Goal: Task Accomplishment & Management: Complete application form

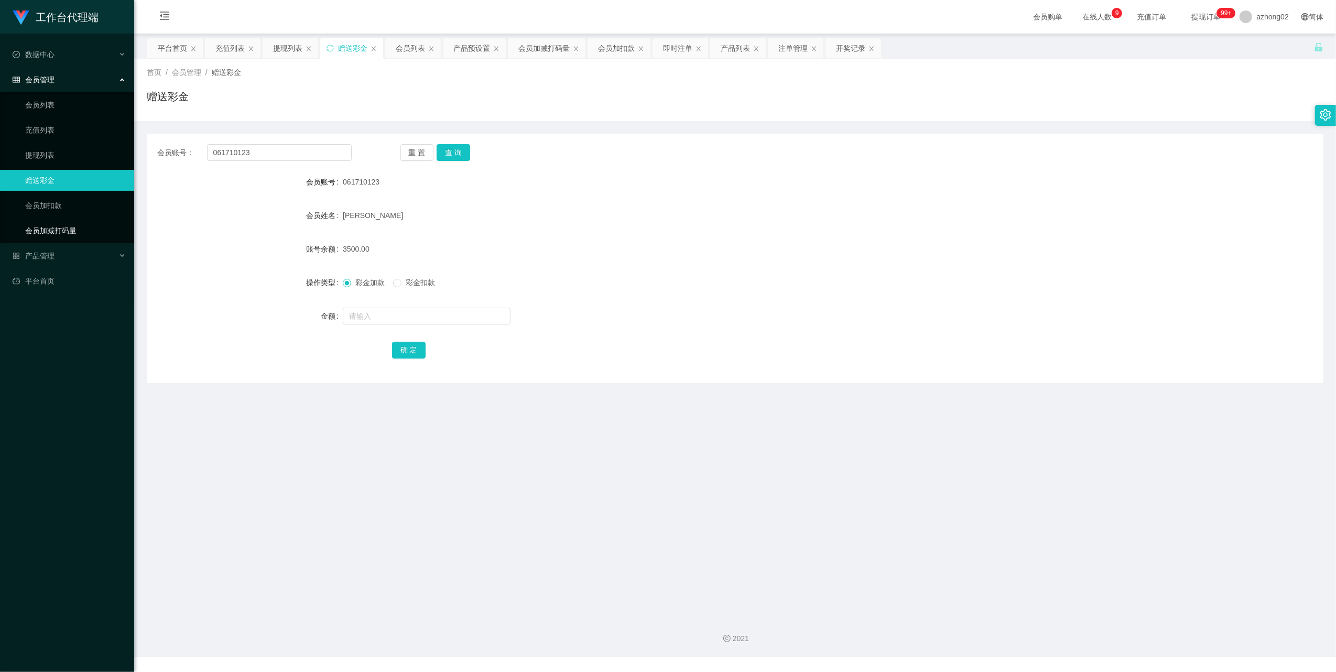
click at [41, 230] on link "会员加减打码量" at bounding box center [75, 230] width 101 height 21
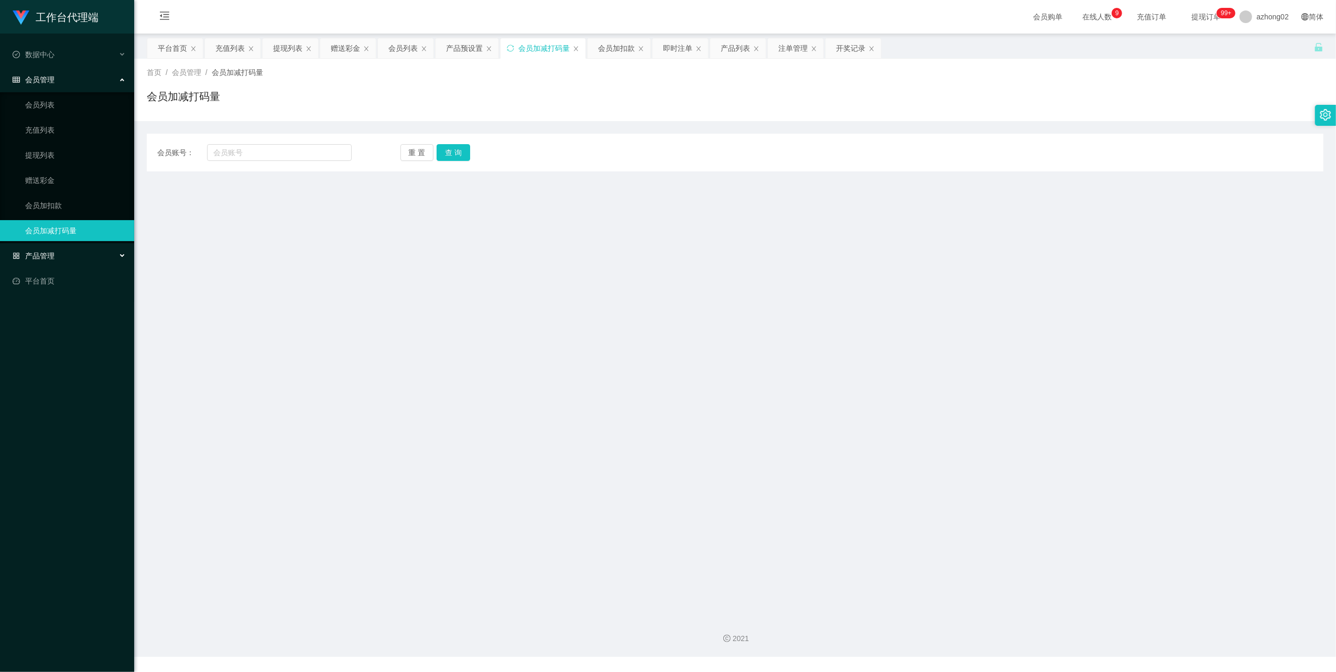
click at [39, 248] on div "产品管理" at bounding box center [67, 255] width 134 height 21
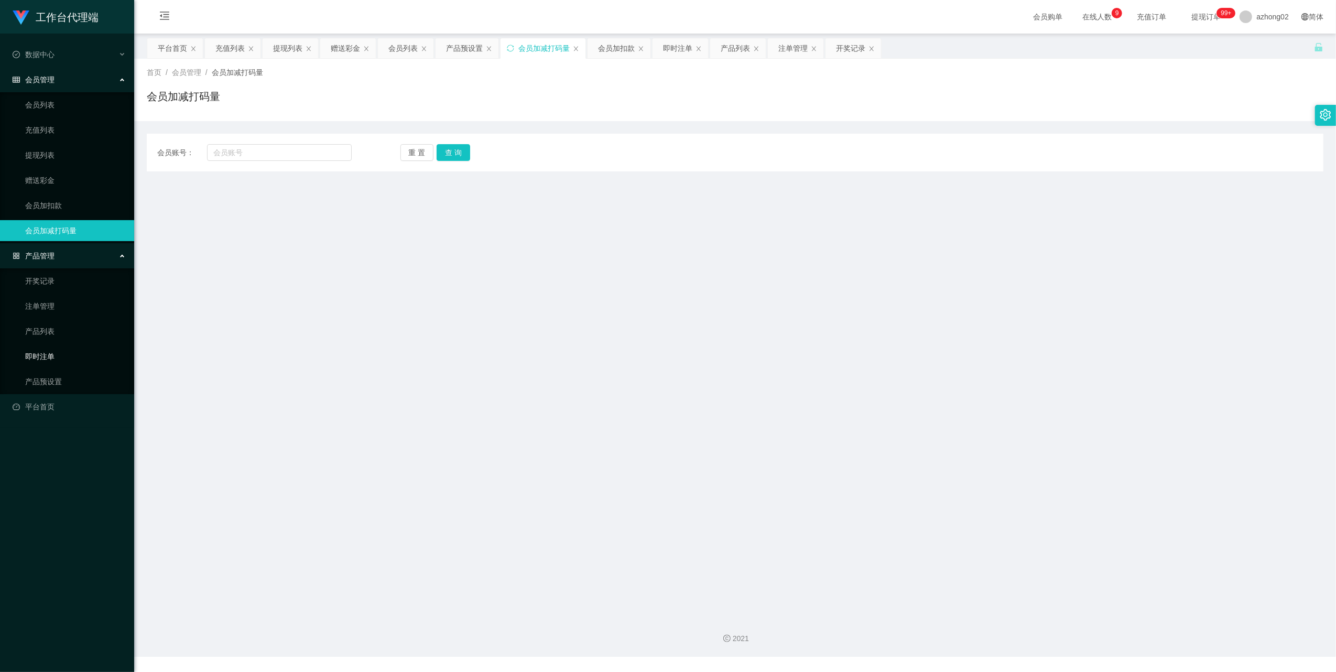
click at [47, 357] on link "即时注单" at bounding box center [75, 356] width 101 height 21
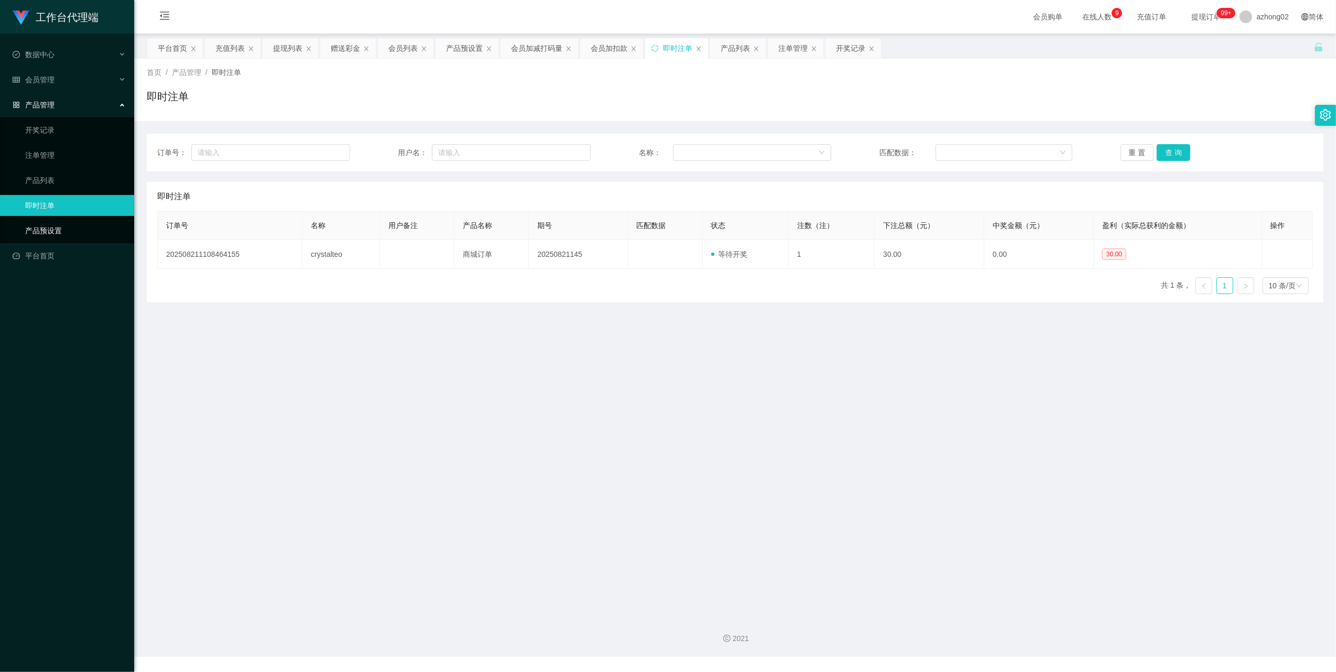
click at [63, 226] on link "产品预设置" at bounding box center [75, 230] width 101 height 21
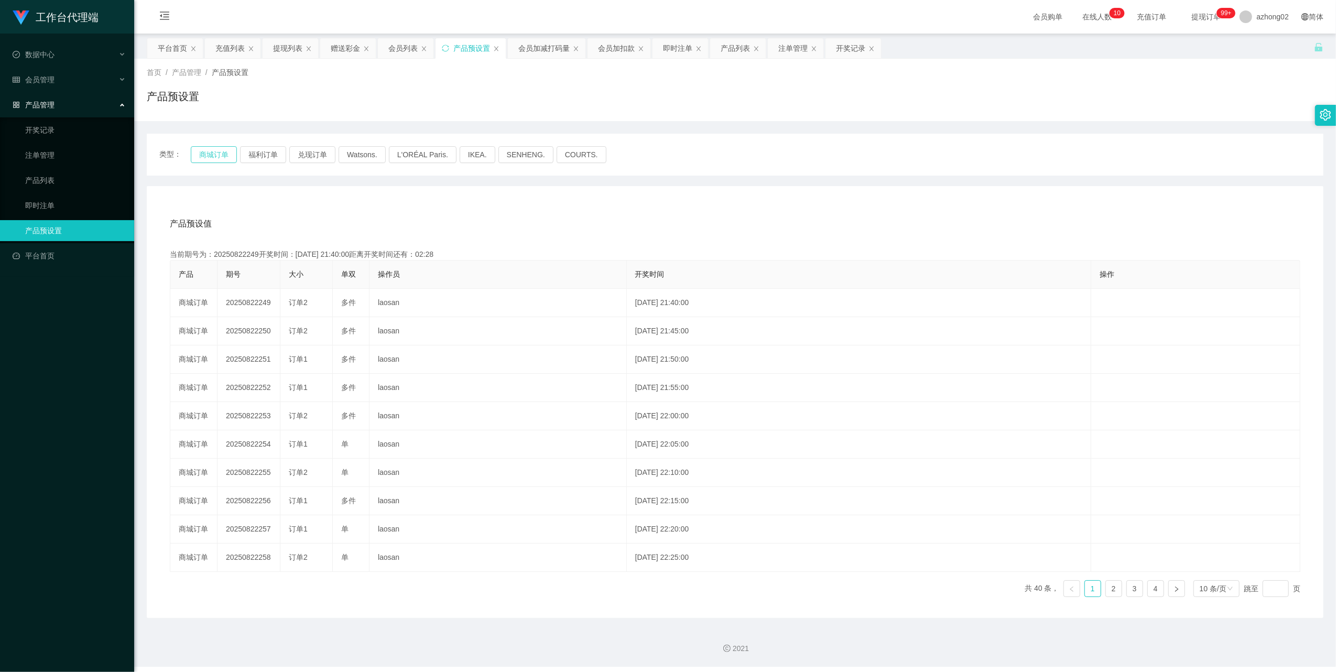
drag, startPoint x: 212, startPoint y: 152, endPoint x: 212, endPoint y: 160, distance: 8.4
click at [212, 153] on button "商城订单" at bounding box center [214, 154] width 46 height 17
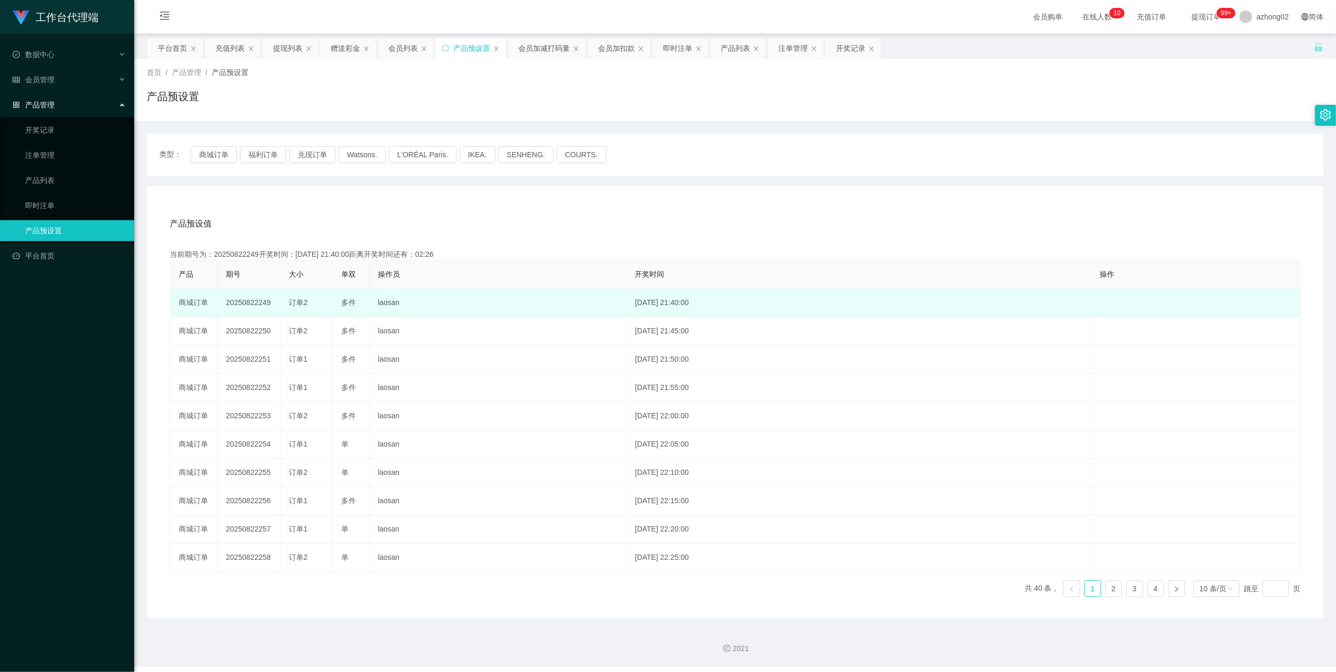
click at [254, 304] on td "20250822249" at bounding box center [248, 303] width 63 height 28
copy td "20250822249"
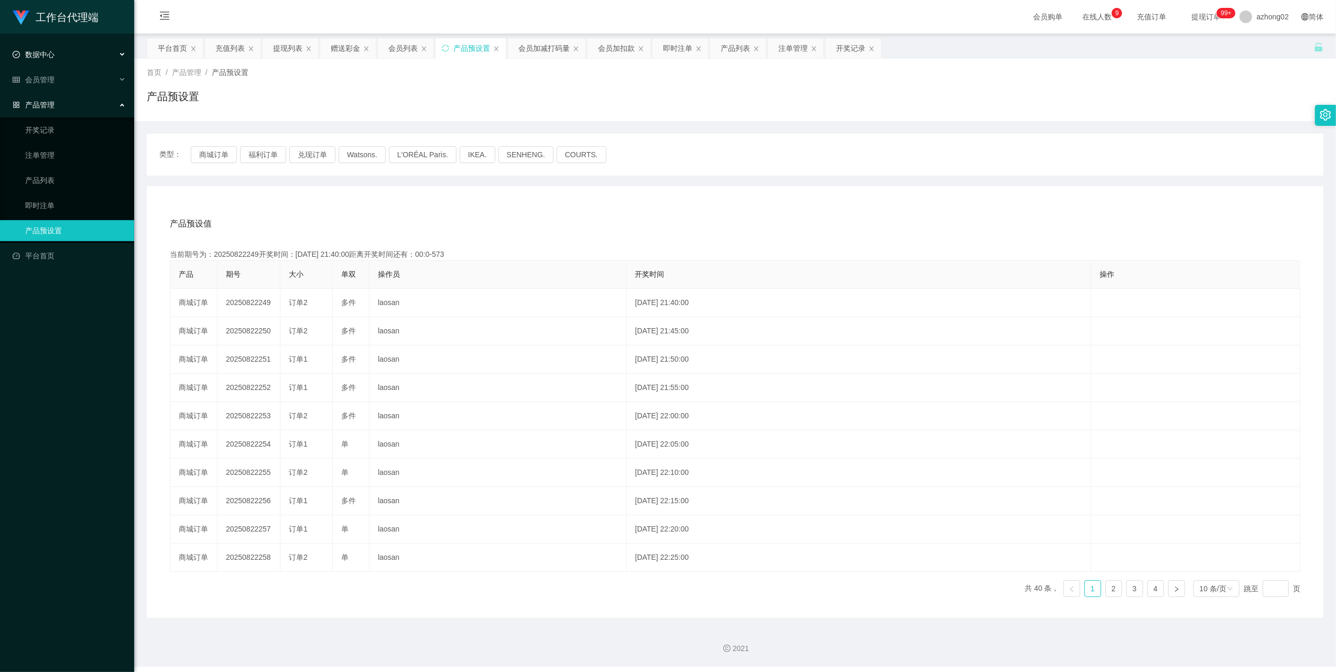
click at [45, 57] on span "数据中心" at bounding box center [34, 54] width 42 height 8
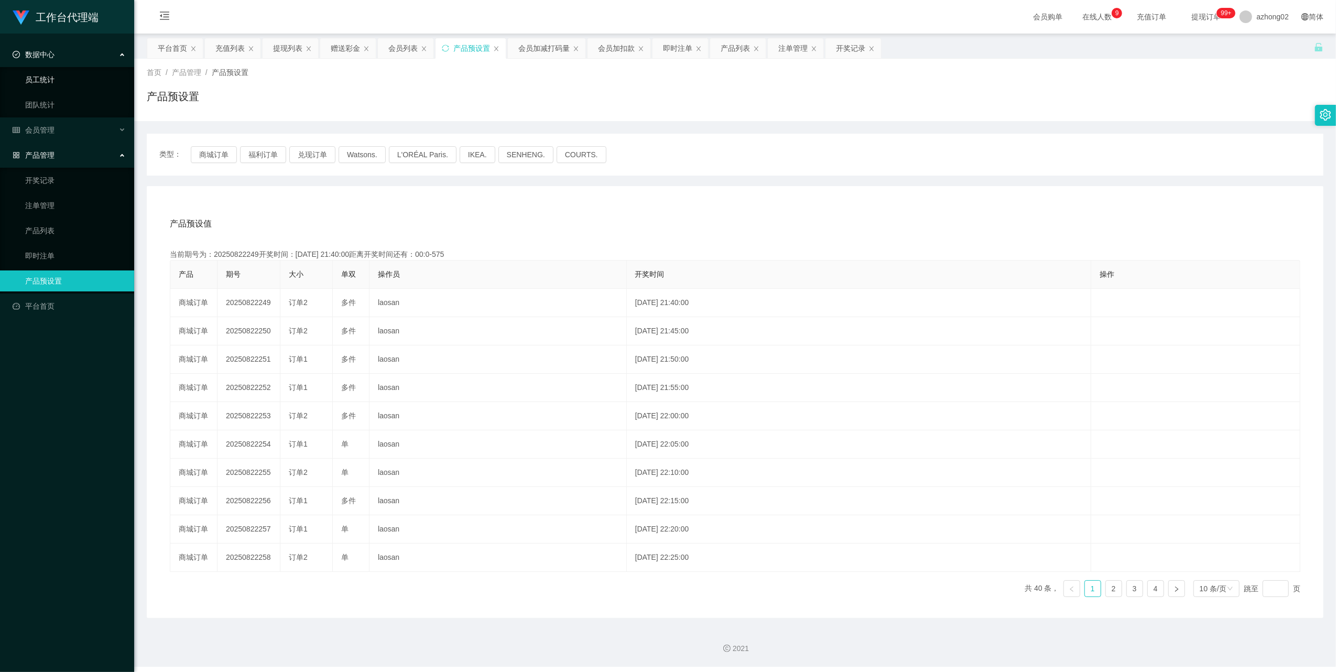
drag, startPoint x: 42, startPoint y: 58, endPoint x: 45, endPoint y: 80, distance: 22.8
click at [42, 57] on span "数据中心" at bounding box center [34, 54] width 42 height 8
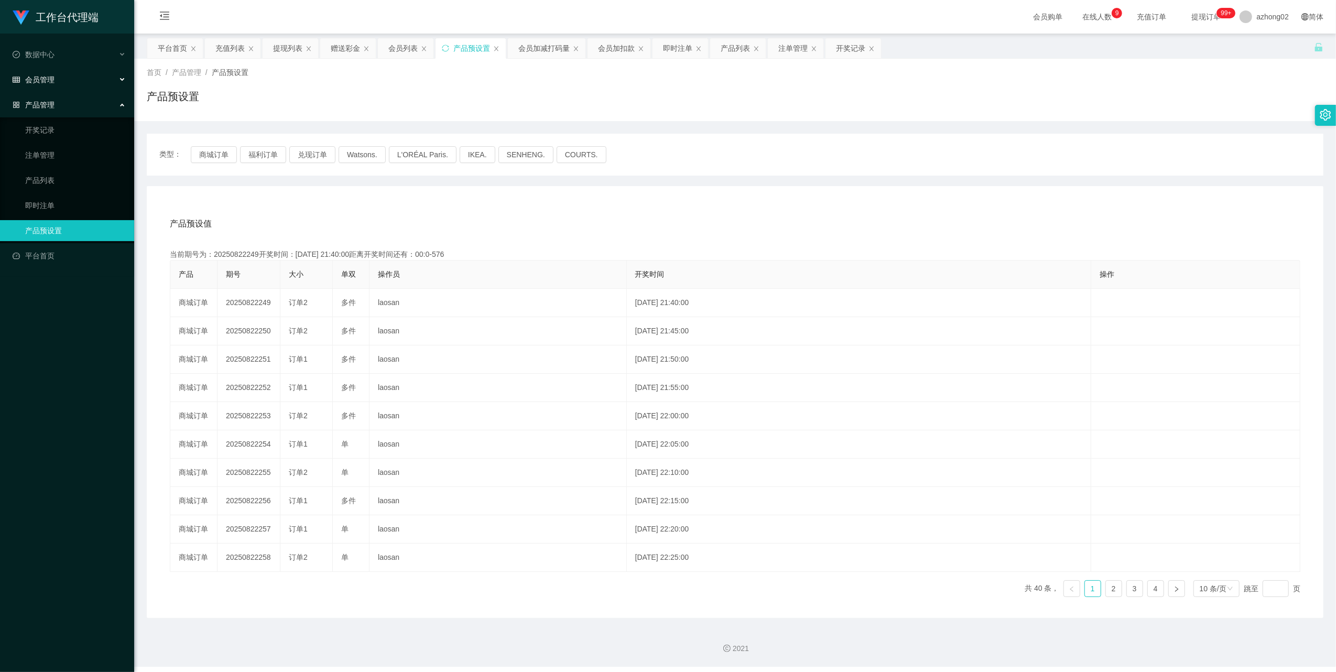
click at [47, 82] on div "会员管理" at bounding box center [67, 79] width 134 height 21
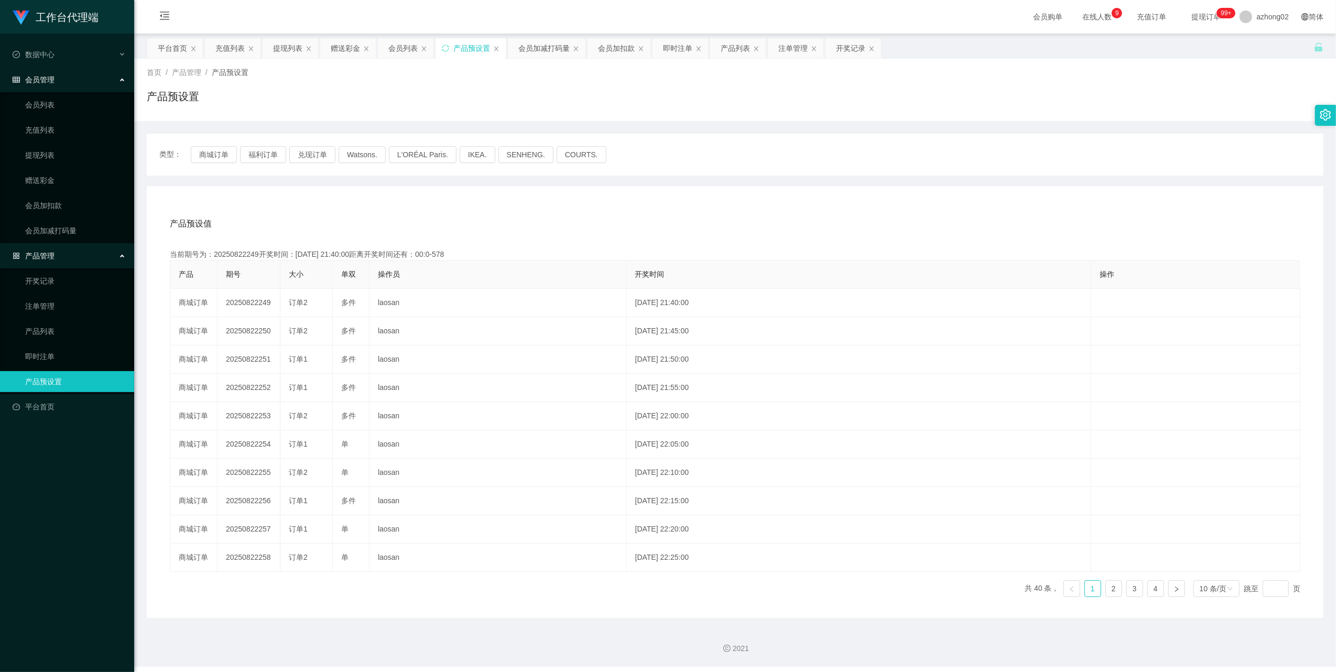
click at [48, 167] on ul "会员列表 充值列表 提现列表 赠送彩金 会员加扣款 会员加减打码量" at bounding box center [67, 167] width 134 height 151
click at [45, 170] on link "赠送彩金" at bounding box center [75, 180] width 101 height 21
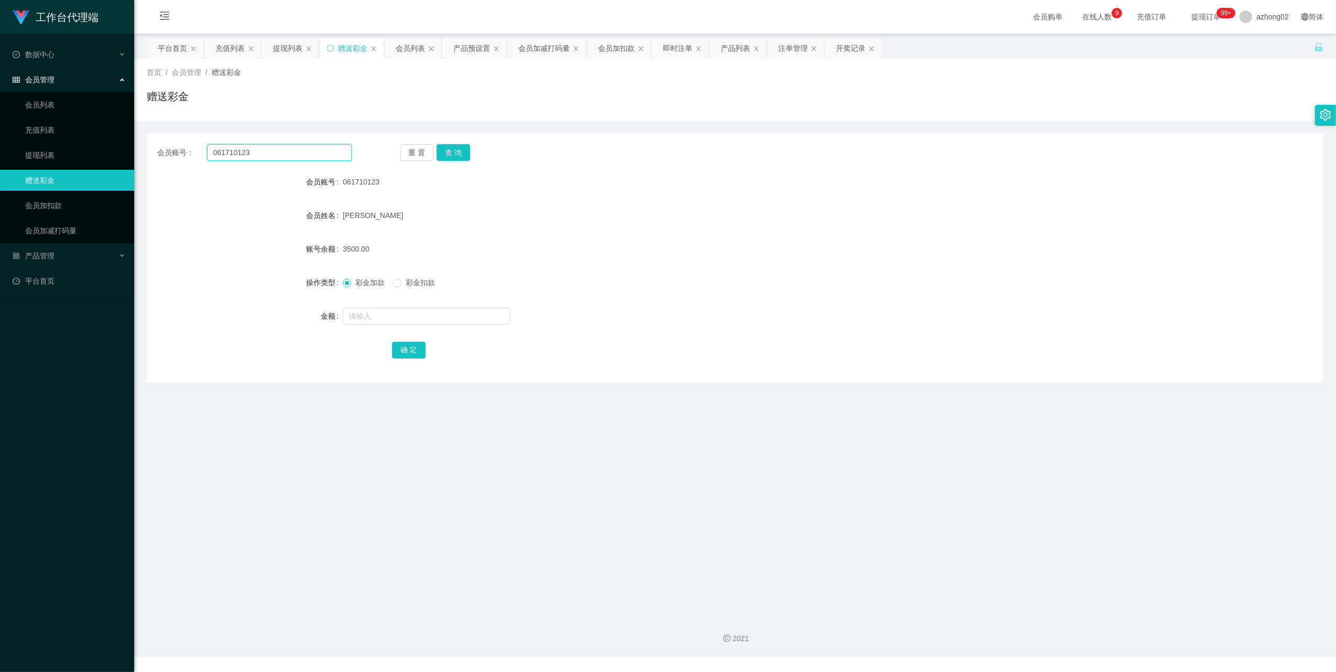
click at [282, 157] on input "061710123" at bounding box center [279, 152] width 145 height 17
click at [281, 156] on input "061710123" at bounding box center [279, 152] width 145 height 17
paste input "aaa123"
type input "aaa123123"
click at [451, 154] on button "查 询" at bounding box center [454, 152] width 34 height 17
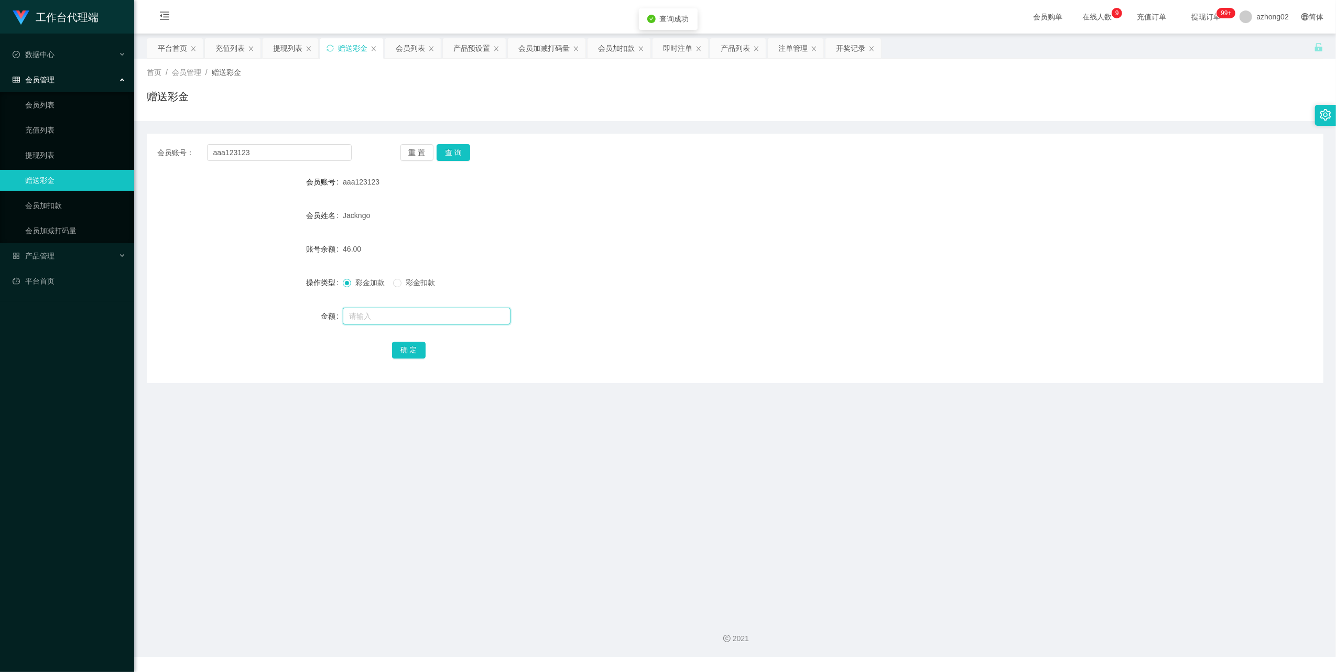
click at [380, 319] on input "text" at bounding box center [427, 316] width 168 height 17
type input "14"
click at [416, 351] on button "确 定" at bounding box center [409, 350] width 34 height 17
click at [353, 282] on span "彩金加款" at bounding box center [370, 282] width 38 height 8
click at [374, 313] on input "text" at bounding box center [427, 316] width 168 height 17
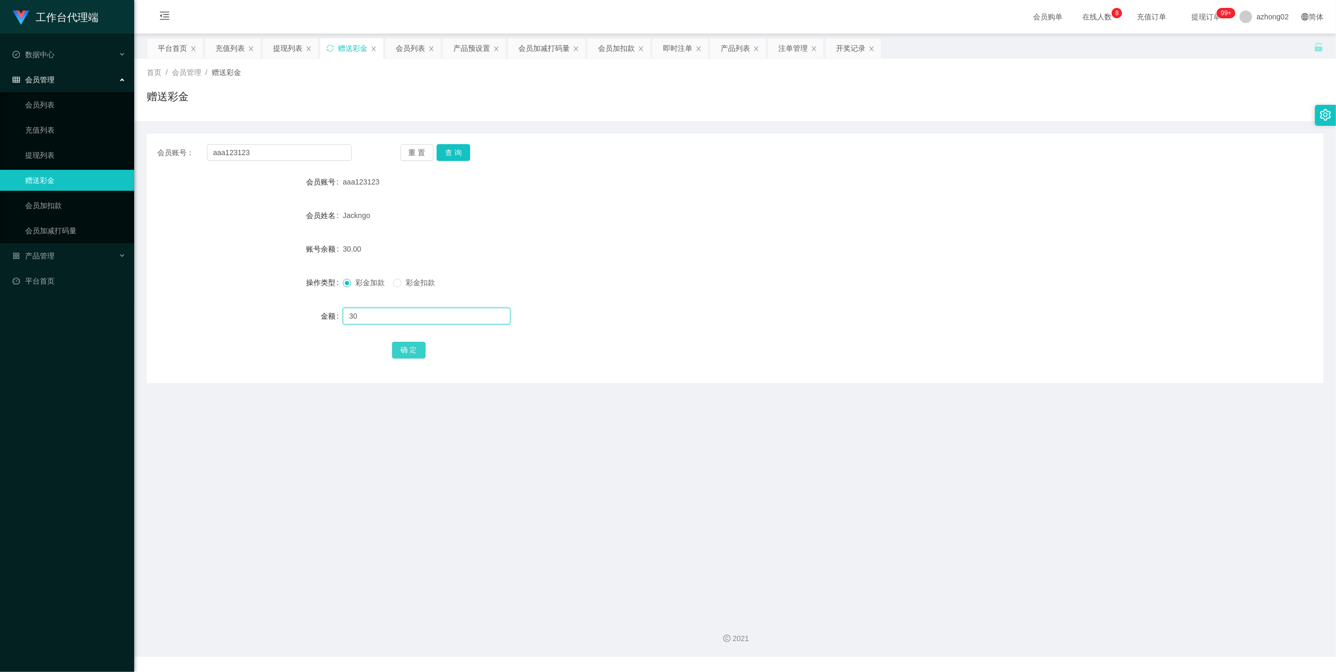
type input "30"
click at [411, 355] on button "确 定" at bounding box center [409, 350] width 34 height 17
click at [372, 317] on input "text" at bounding box center [427, 316] width 168 height 17
type input "20"
click at [418, 352] on button "确 定" at bounding box center [409, 350] width 34 height 17
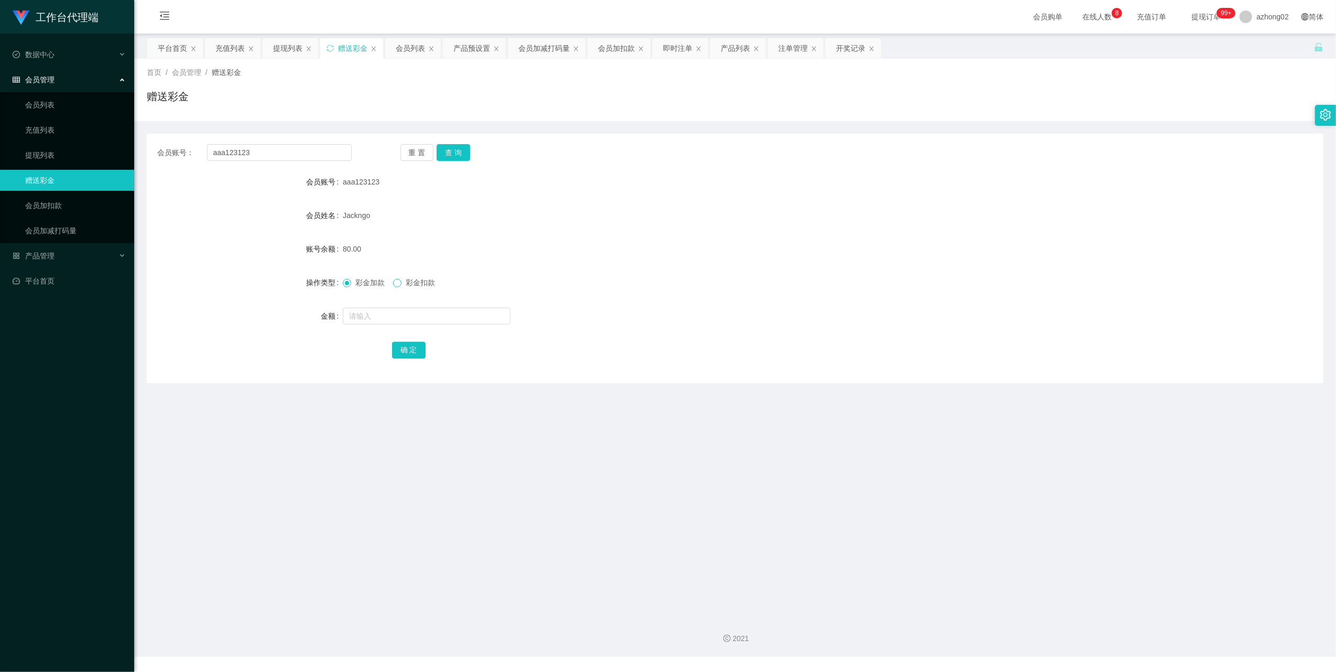
click at [401, 286] on span at bounding box center [397, 283] width 8 height 8
click at [379, 317] on input "text" at bounding box center [427, 316] width 168 height 17
type input "20"
click at [415, 349] on button "确 定" at bounding box center [409, 350] width 34 height 17
click at [66, 158] on link "提现列表" at bounding box center [75, 155] width 101 height 21
